Goal: Transaction & Acquisition: Purchase product/service

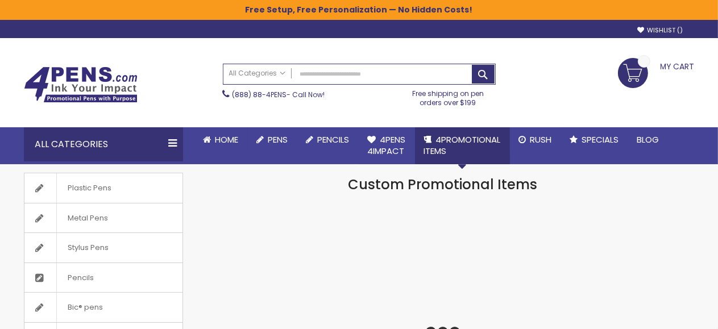
click at [462, 153] on span "4PROMOTIONAL ITEMS" at bounding box center [462, 145] width 77 height 23
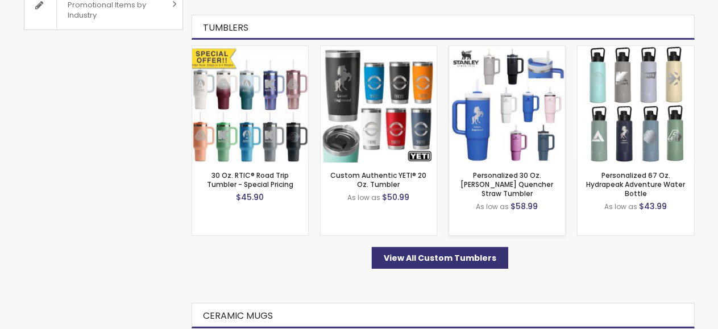
scroll to position [568, 0]
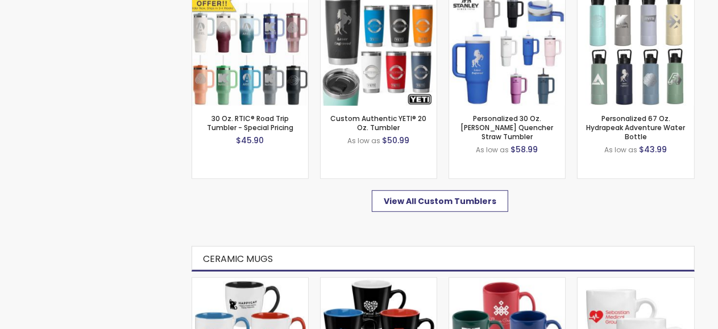
click at [463, 197] on span "View All Custom Tumblers" at bounding box center [440, 201] width 113 height 11
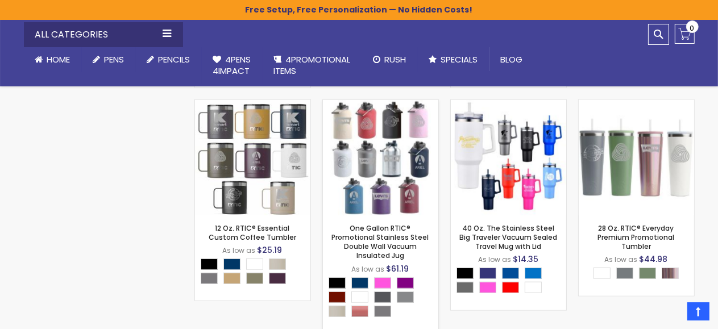
scroll to position [4649, 0]
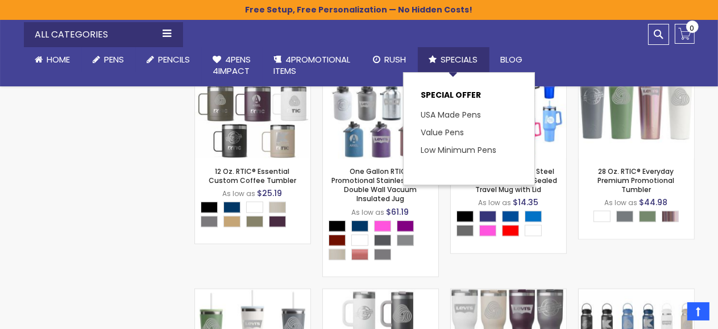
click at [470, 58] on span "Specials" at bounding box center [459, 59] width 37 height 12
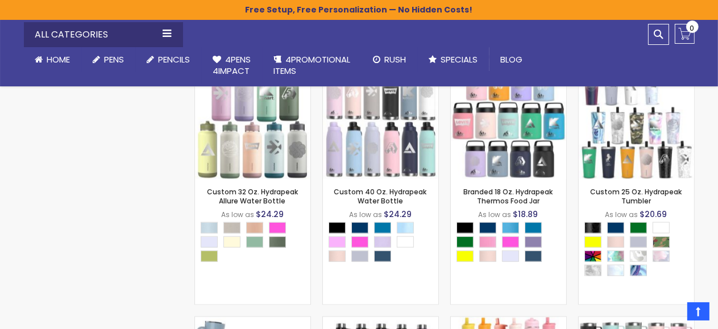
scroll to position [1099, 0]
